Goal: Information Seeking & Learning: Check status

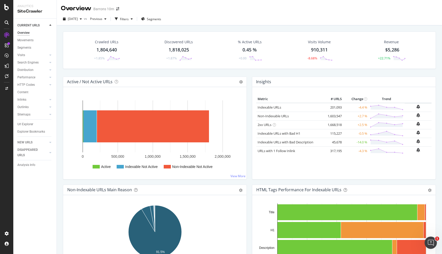
click at [107, 9] on div "Barrons 10m" at bounding box center [103, 8] width 21 height 5
click at [118, 9] on icon "arrow-right-arrow-left" at bounding box center [117, 9] width 3 height 4
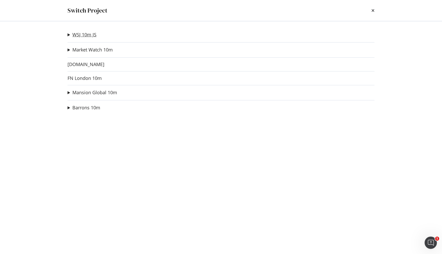
click at [85, 37] on link "WSJ 10m JS" at bounding box center [84, 34] width 24 height 5
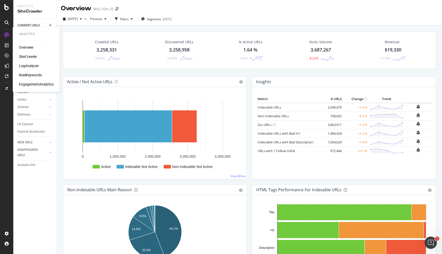
click at [33, 66] on div "LogAnalyzer" at bounding box center [29, 65] width 20 height 5
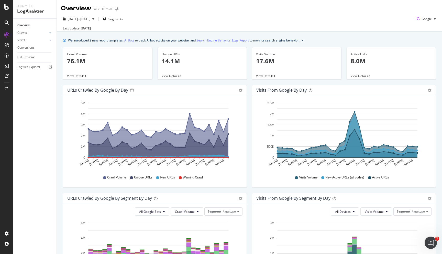
click at [91, 28] on div "[DATE]" at bounding box center [86, 28] width 10 height 5
click at [81, 60] on p "76.1M" at bounding box center [107, 61] width 81 height 9
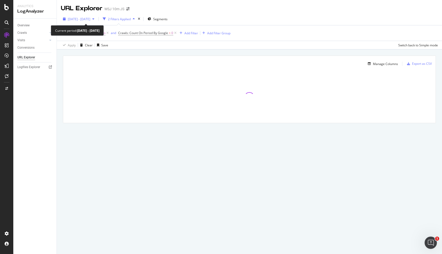
click at [85, 18] on span "[DATE] - [DATE]" at bounding box center [79, 19] width 23 height 4
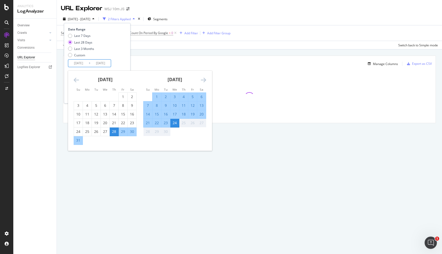
click at [86, 63] on input "[DATE]" at bounding box center [78, 63] width 20 height 7
click at [176, 124] on div "24" at bounding box center [174, 122] width 9 height 5
type input "[DATE]"
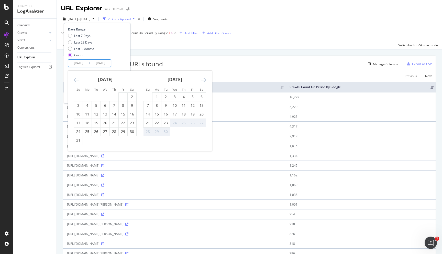
click at [184, 124] on div "25" at bounding box center [183, 122] width 9 height 5
click at [244, 43] on div "Apply Clear Save Switch back to Simple mode" at bounding box center [249, 45] width 385 height 8
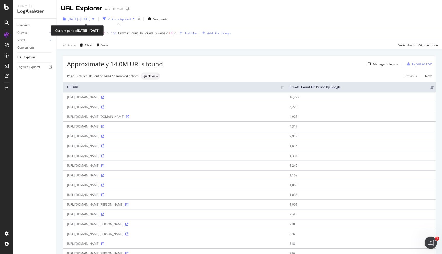
click at [90, 18] on span "[DATE] - [DATE]" at bounding box center [79, 19] width 23 height 4
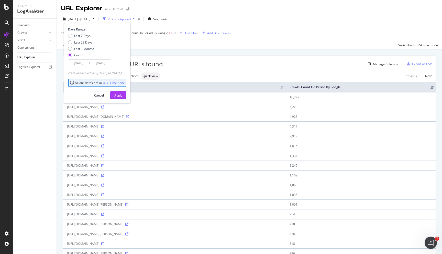
click at [98, 63] on input "[DATE]" at bounding box center [100, 63] width 20 height 7
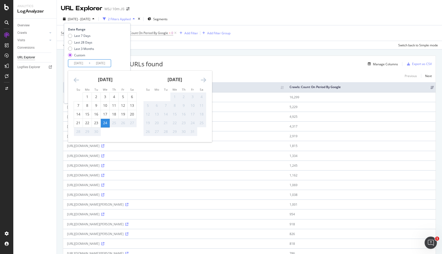
click at [106, 122] on div "24" at bounding box center [105, 122] width 9 height 5
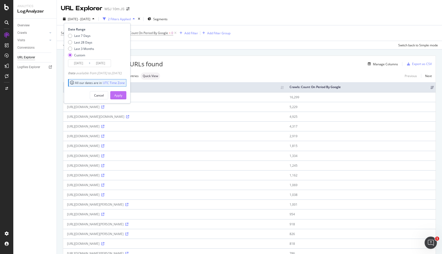
click at [122, 93] on div "Apply" at bounding box center [118, 95] width 8 height 4
